Goal: Transaction & Acquisition: Purchase product/service

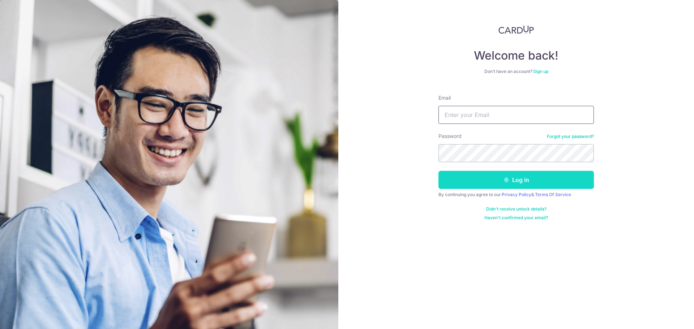
type input "[EMAIL_ADDRESS][DOMAIN_NAME]"
click at [531, 174] on button "Log in" at bounding box center [516, 180] width 155 height 18
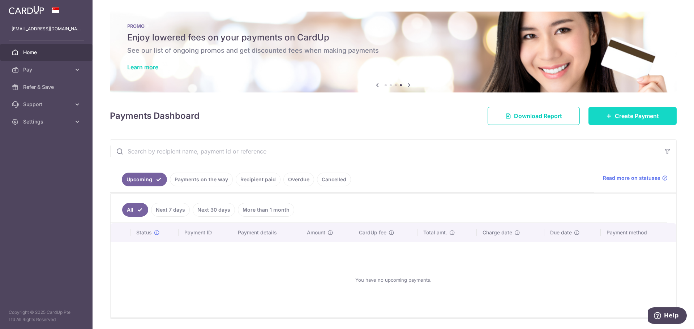
click at [638, 113] on span "Create Payment" at bounding box center [637, 116] width 44 height 9
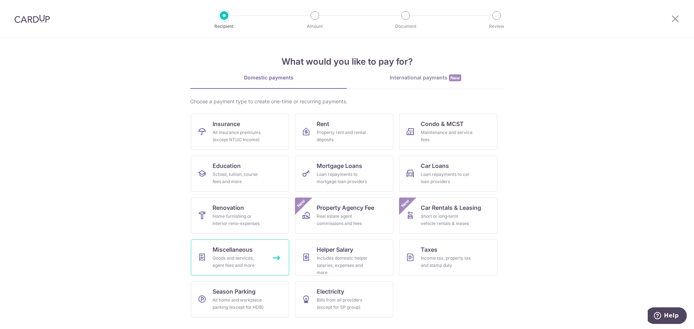
click at [249, 254] on link "Miscellaneous Goods and services, agent fees and more" at bounding box center [240, 258] width 98 height 36
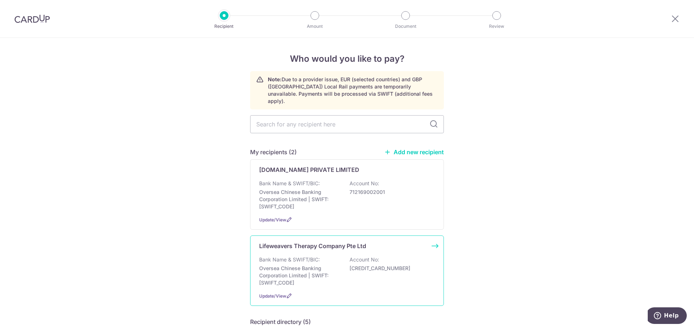
click at [346, 247] on div "Lifeweavers Therapy Company Pte Ltd Bank Name & SWIFT/BIC: Oversea Chinese Bank…" at bounding box center [347, 271] width 194 height 71
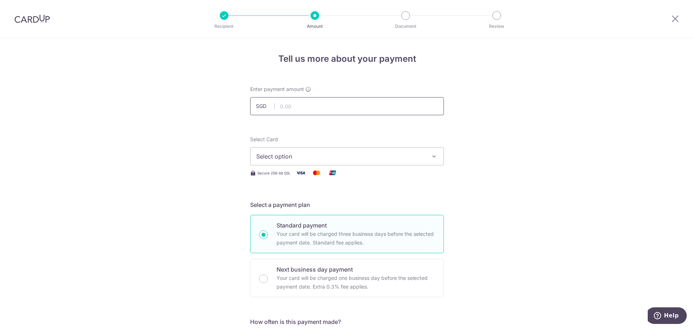
click at [312, 102] on input "text" at bounding box center [347, 106] width 194 height 18
type input "2,155.00"
click at [348, 155] on span "Select option" at bounding box center [340, 156] width 169 height 9
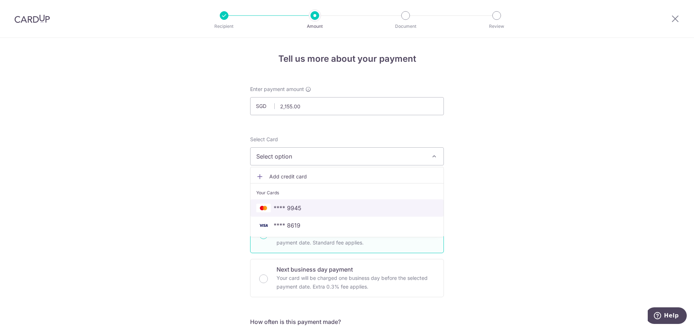
drag, startPoint x: 324, startPoint y: 205, endPoint x: 331, endPoint y: 227, distance: 23.0
click at [324, 205] on span "**** 9945" at bounding box center [347, 208] width 182 height 9
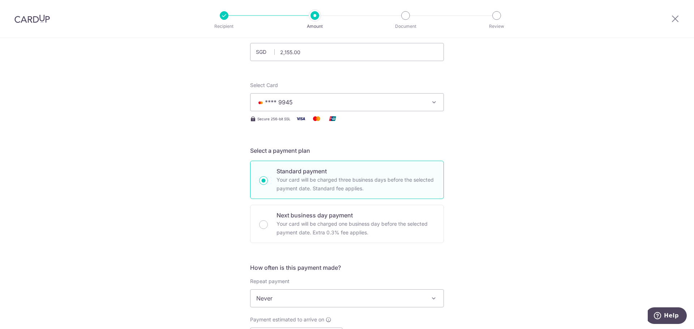
scroll to position [108, 0]
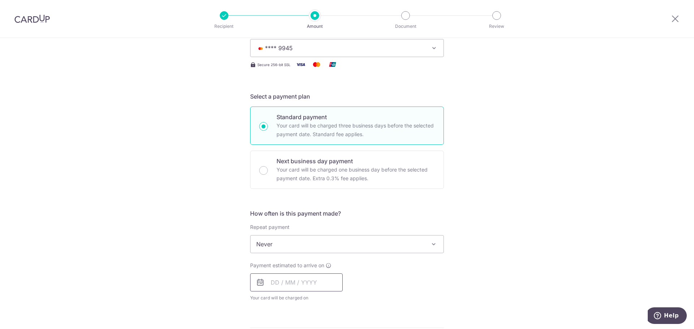
click at [300, 277] on input "text" at bounding box center [296, 283] width 93 height 18
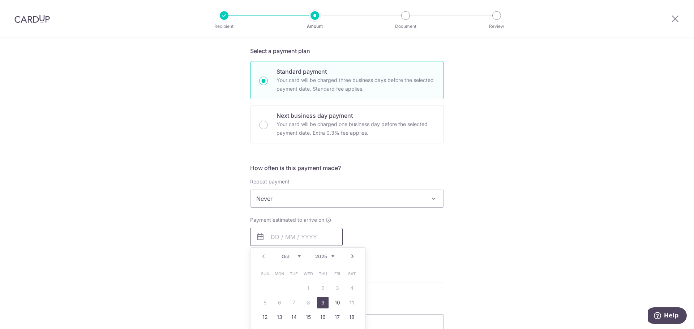
scroll to position [217, 0]
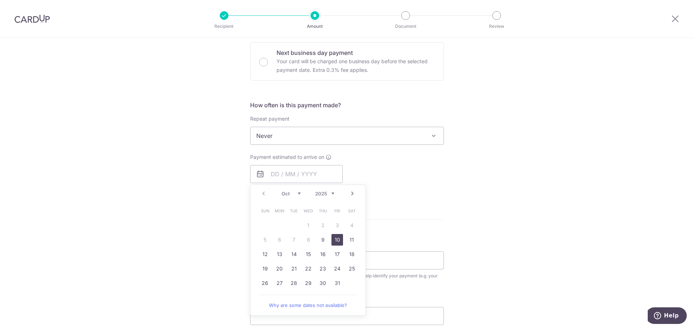
click at [332, 241] on link "10" at bounding box center [338, 240] width 12 height 12
type input "[DATE]"
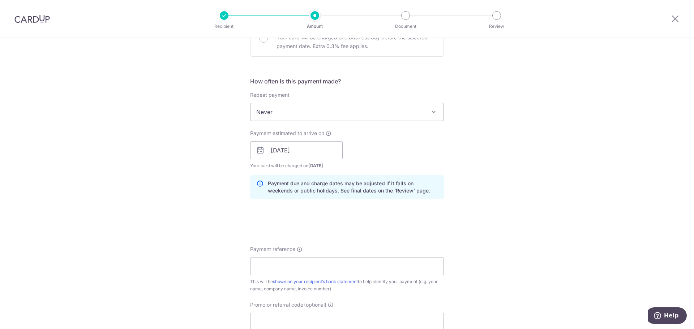
scroll to position [253, 0]
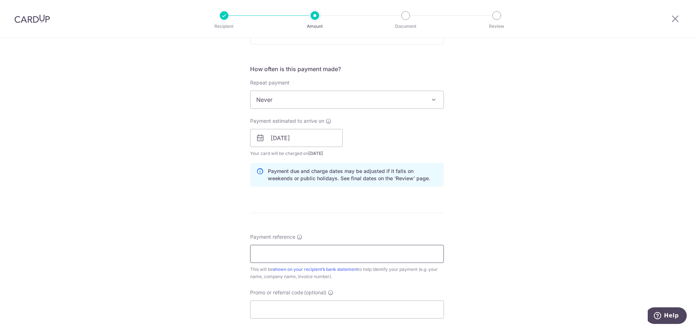
drag, startPoint x: 303, startPoint y: 260, endPoint x: 300, endPoint y: 259, distance: 3.7
click at [303, 260] on input "Payment reference" at bounding box center [347, 254] width 194 height 18
paste input "250929001"
paste input "251004002"
type input "250929001-251004002"
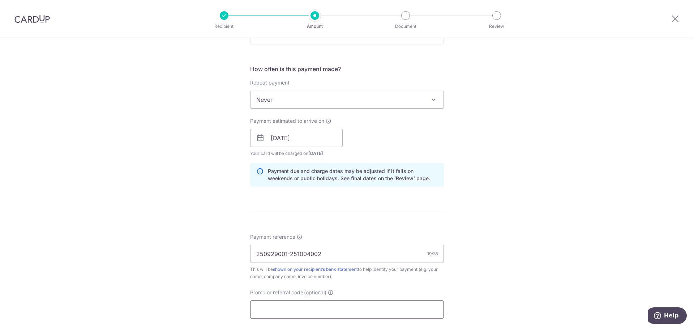
drag, startPoint x: 328, startPoint y: 310, endPoint x: 325, endPoint y: 306, distance: 4.9
click at [328, 310] on input "Promo or referral code (optional)" at bounding box center [347, 310] width 194 height 18
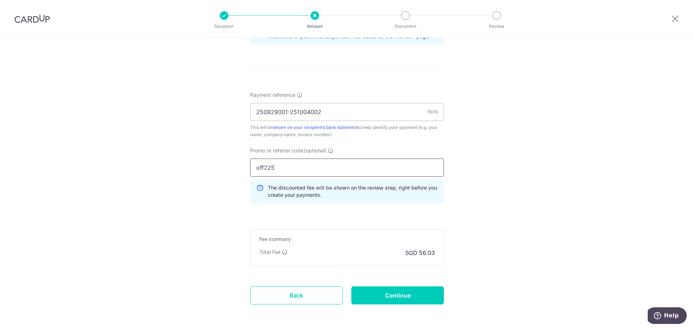
scroll to position [425, 0]
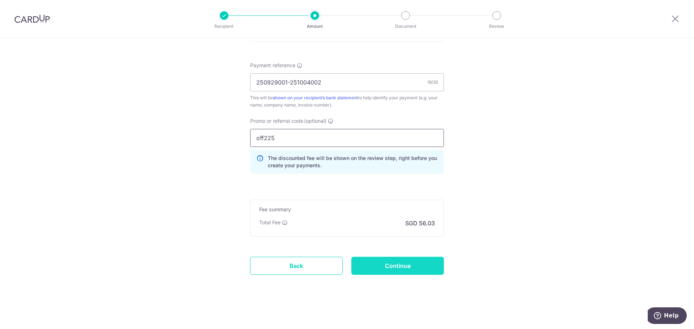
type input "off225"
click at [392, 268] on input "Continue" at bounding box center [397, 266] width 93 height 18
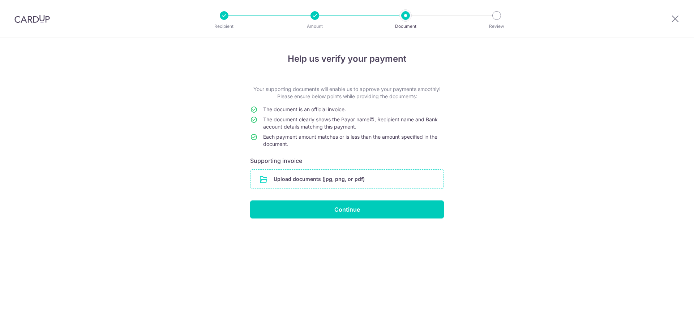
click at [316, 179] on input "file" at bounding box center [347, 179] width 193 height 19
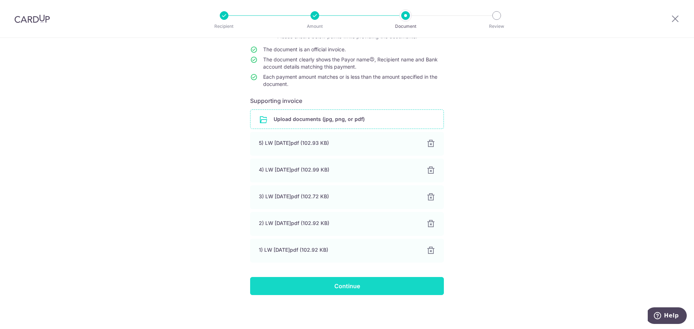
scroll to position [60, 0]
click at [359, 288] on input "Continue" at bounding box center [347, 286] width 194 height 18
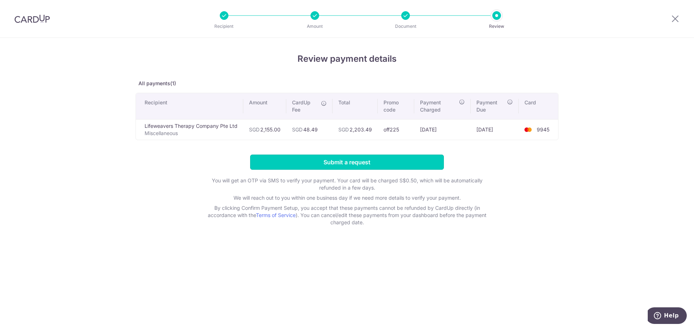
click at [324, 162] on input "Submit a request" at bounding box center [347, 162] width 194 height 15
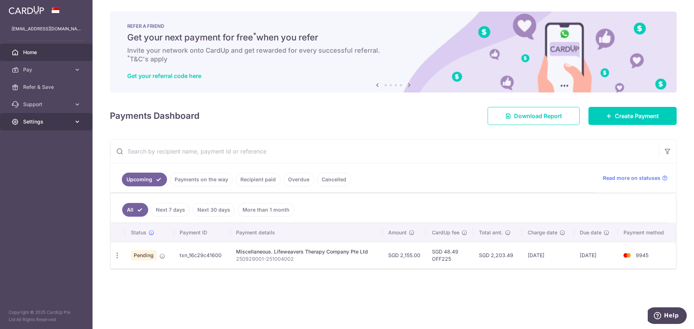
click at [74, 120] on icon at bounding box center [77, 121] width 7 height 7
